Goal: Find specific page/section: Find specific page/section

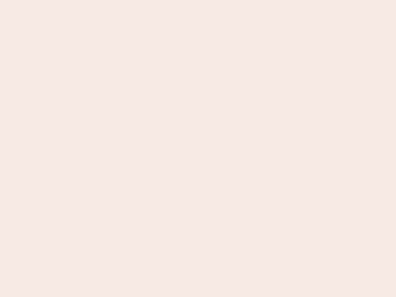
click at [198, 149] on nb-app "Almost there Thank you for registering for Newbook. Your account is under revie…" at bounding box center [198, 148] width 396 height 297
click at [198, 0] on nb-app "Almost there Thank you for registering for Newbook. Your account is under revie…" at bounding box center [198, 148] width 396 height 297
click at [212, 0] on nb-app "Almost there Thank you for registering for Newbook. Your account is under revie…" at bounding box center [198, 148] width 396 height 297
click at [198, 149] on nb-app "Almost there Thank you for registering for Newbook. Your account is under revie…" at bounding box center [198, 148] width 396 height 297
click at [198, 0] on nb-app "Almost there Thank you for registering for Newbook. Your account is under revie…" at bounding box center [198, 148] width 396 height 297
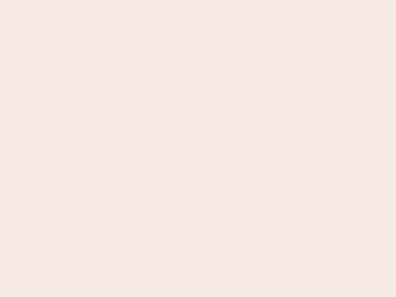
click at [138, 0] on nb-app "Almost there Thank you for registering for Newbook. Your account is under revie…" at bounding box center [198, 148] width 396 height 297
click at [198, 149] on nb-app "Almost there Thank you for registering for Newbook. Your account is under revie…" at bounding box center [198, 148] width 396 height 297
click at [198, 0] on nb-app "Almost there Thank you for registering for Newbook. Your account is under revie…" at bounding box center [198, 148] width 396 height 297
click at [138, 0] on nb-app "Almost there Thank you for registering for Newbook. Your account is under revie…" at bounding box center [198, 148] width 396 height 297
click at [198, 149] on nb-app "Almost there Thank you for registering for Newbook. Your account is under revie…" at bounding box center [198, 148] width 396 height 297
